Goal: Book appointment/travel/reservation

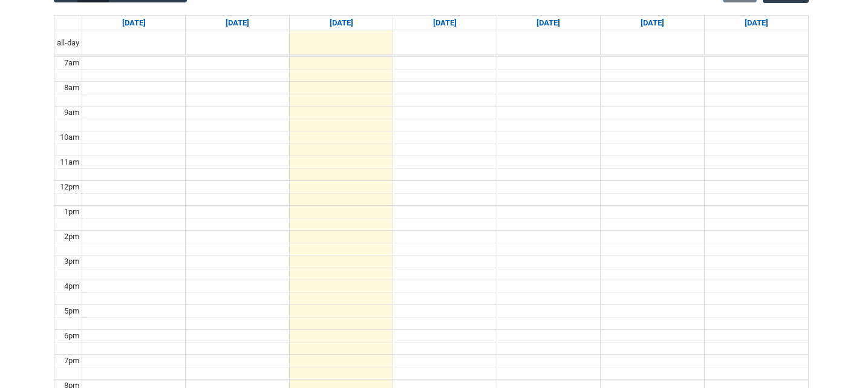
scroll to position [324, 0]
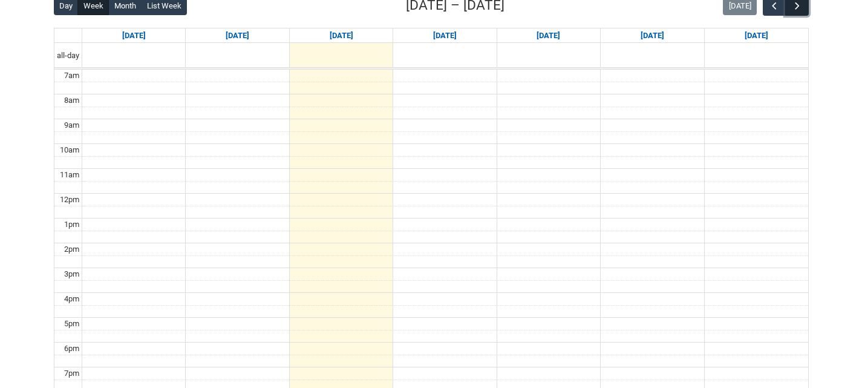
click at [795, 7] on span "button" at bounding box center [797, 6] width 12 height 12
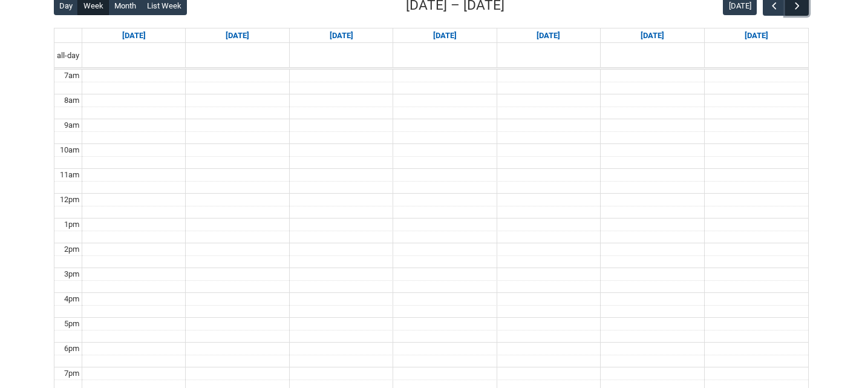
click at [795, 7] on span "button" at bounding box center [797, 6] width 12 height 12
click at [771, 8] on span "button" at bounding box center [774, 6] width 12 height 12
click at [745, 11] on button "[DATE]" at bounding box center [740, 5] width 34 height 19
